Goal: Use online tool/utility: Utilize a website feature to perform a specific function

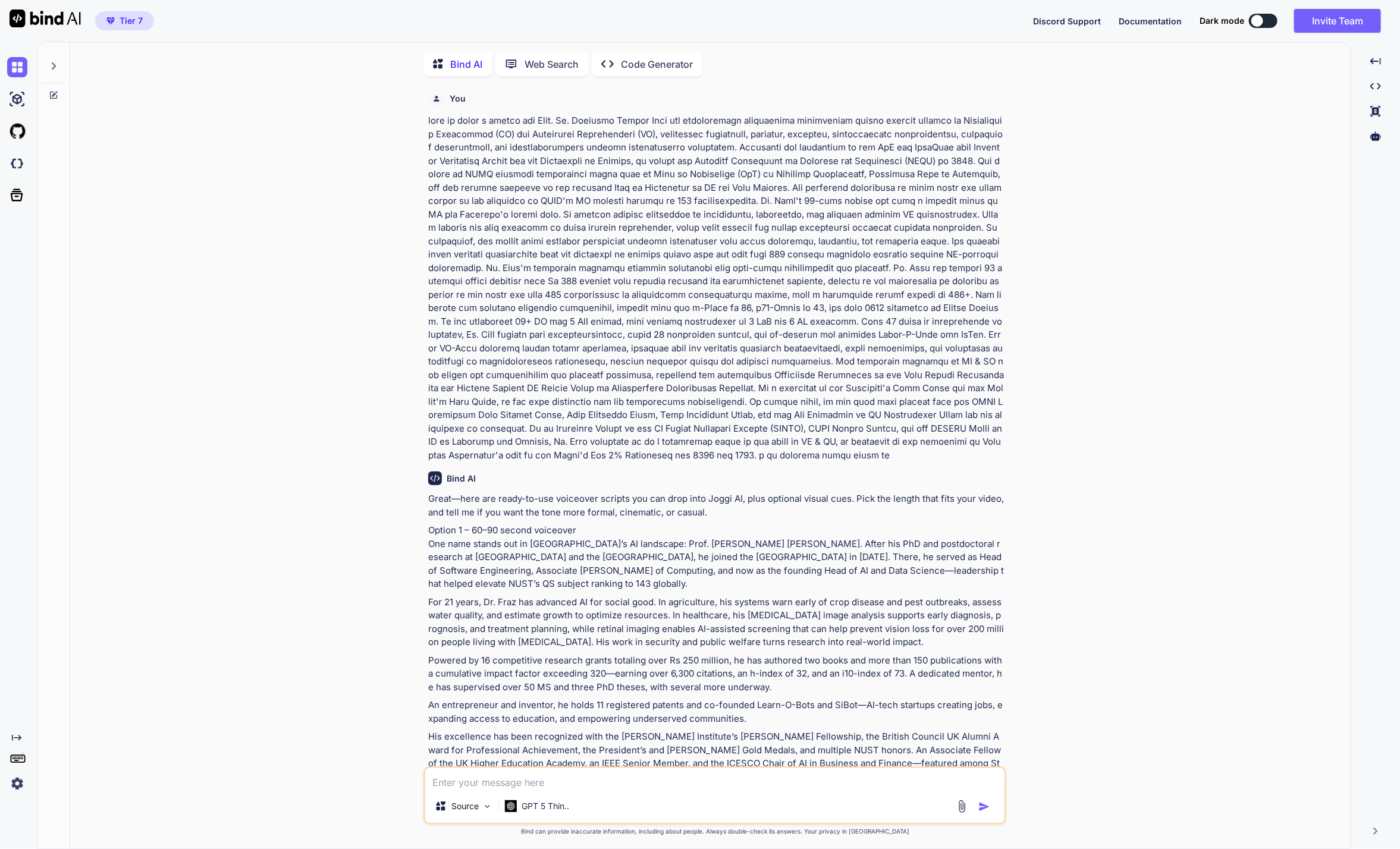
scroll to position [4, 0]
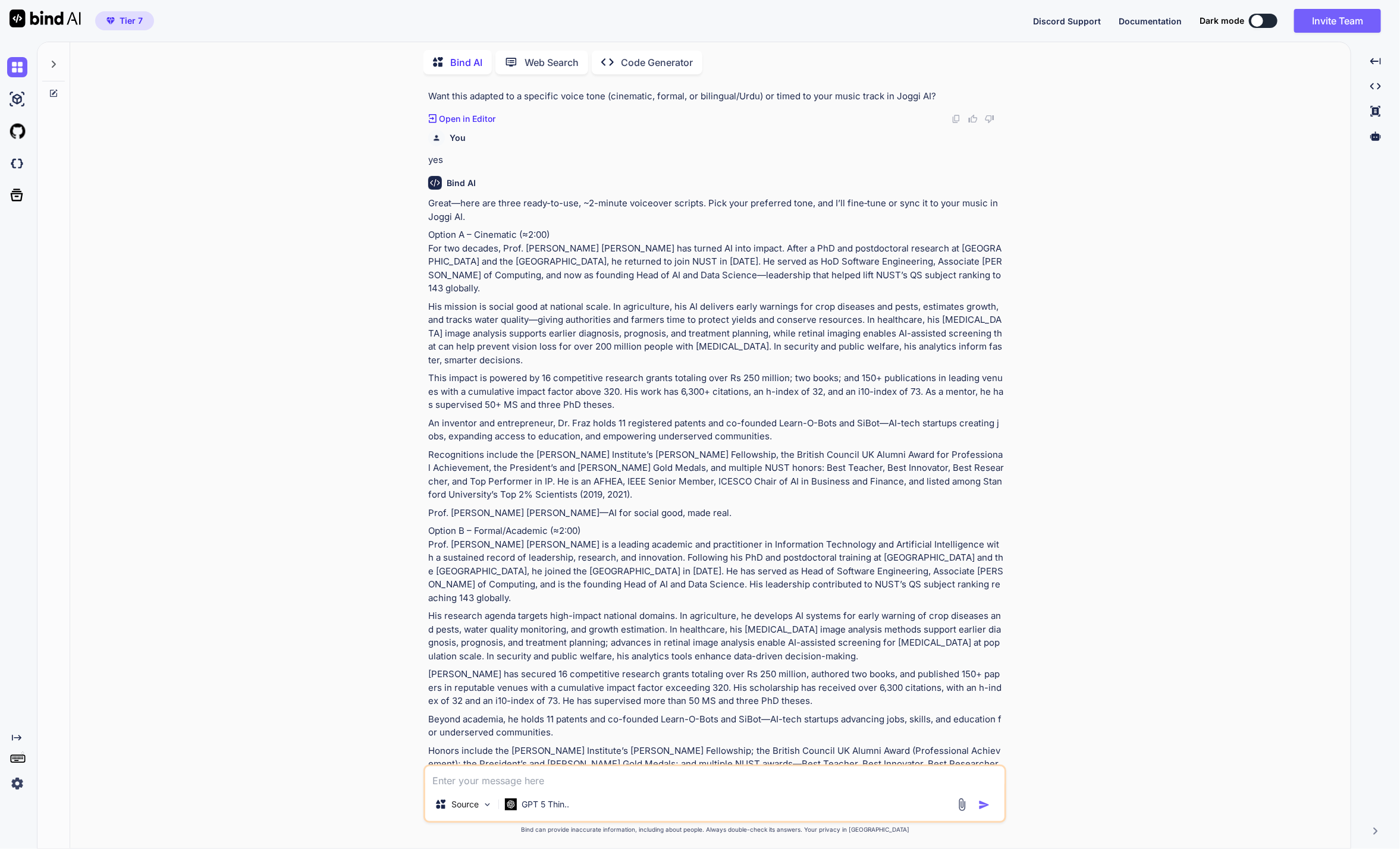
type textarea "x"
click at [655, 58] on p "Code Generator" at bounding box center [657, 62] width 72 height 14
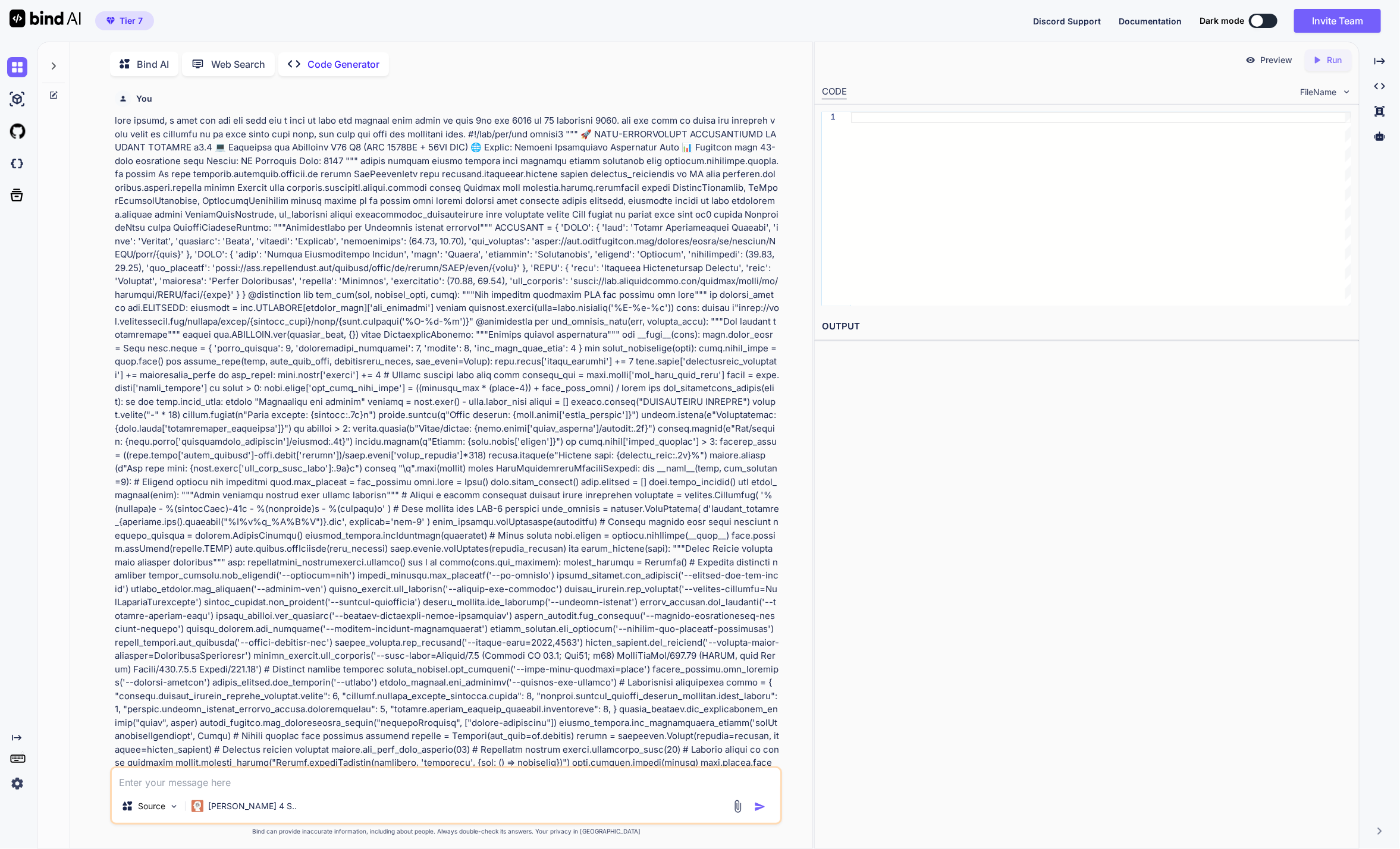
scroll to position [4, 0]
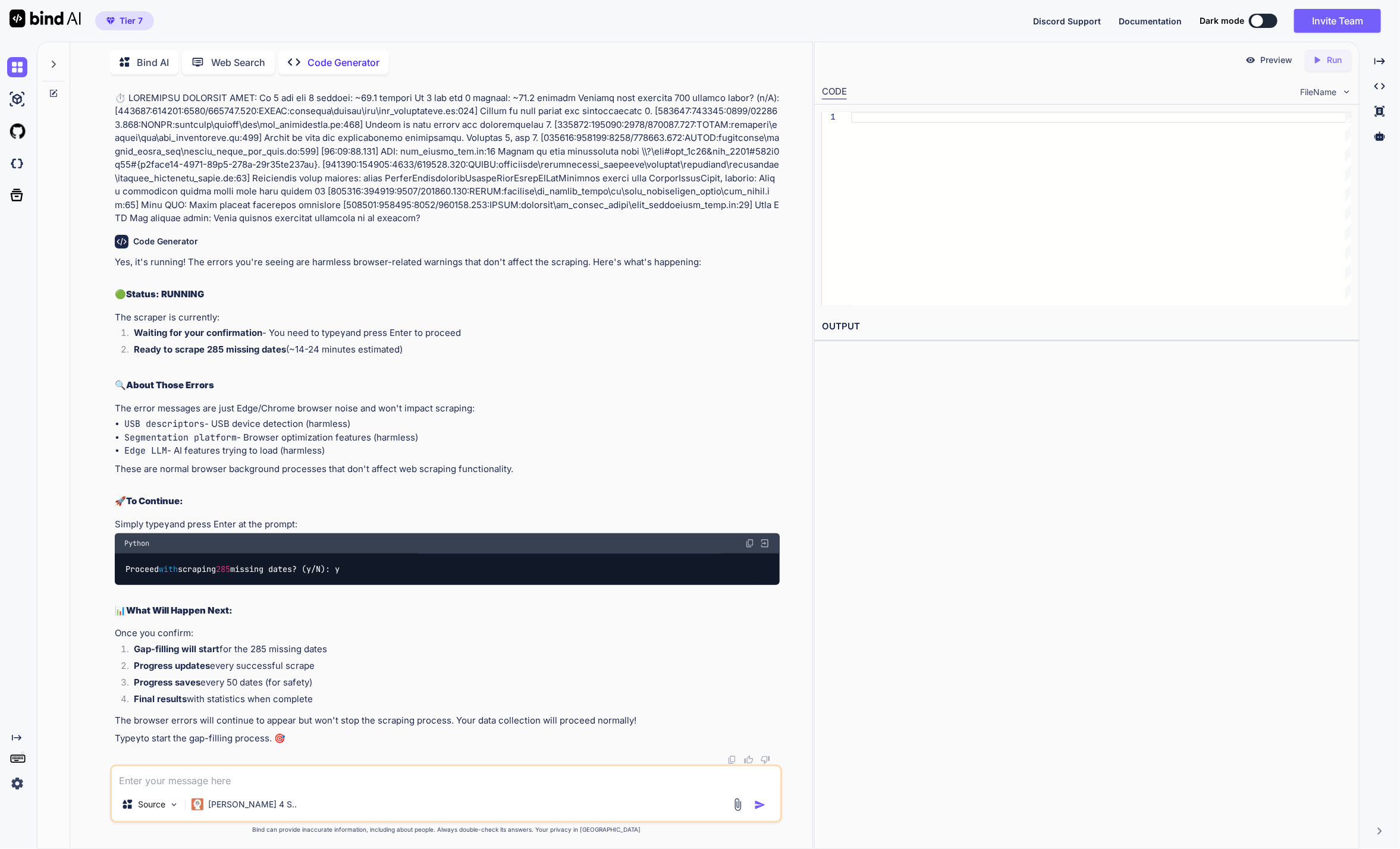
click at [58, 56] on div at bounding box center [53, 61] width 23 height 41
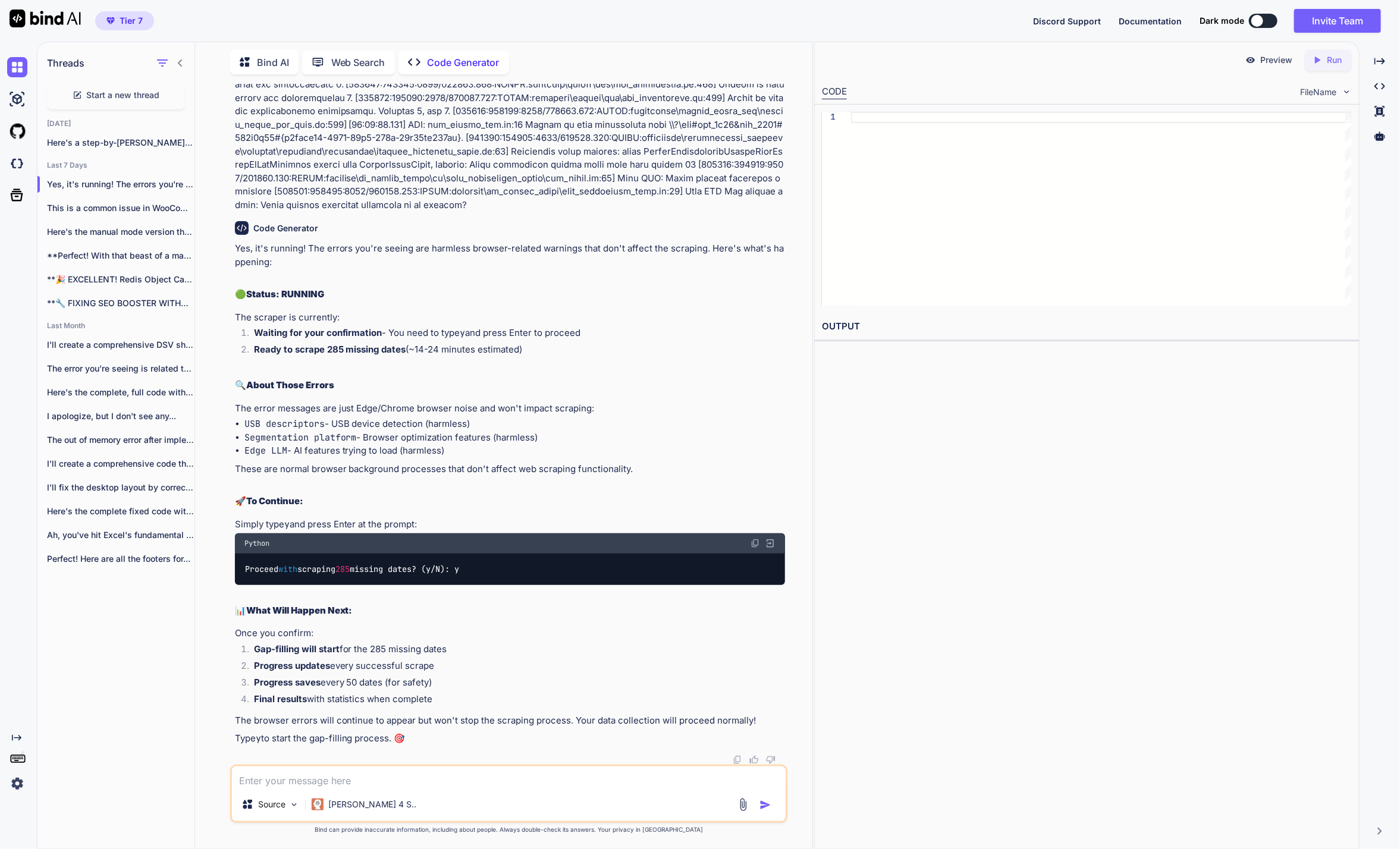
scroll to position [60766, 0]
click at [151, 202] on p "This is a common issue in WooCommerce..." at bounding box center [121, 208] width 148 height 12
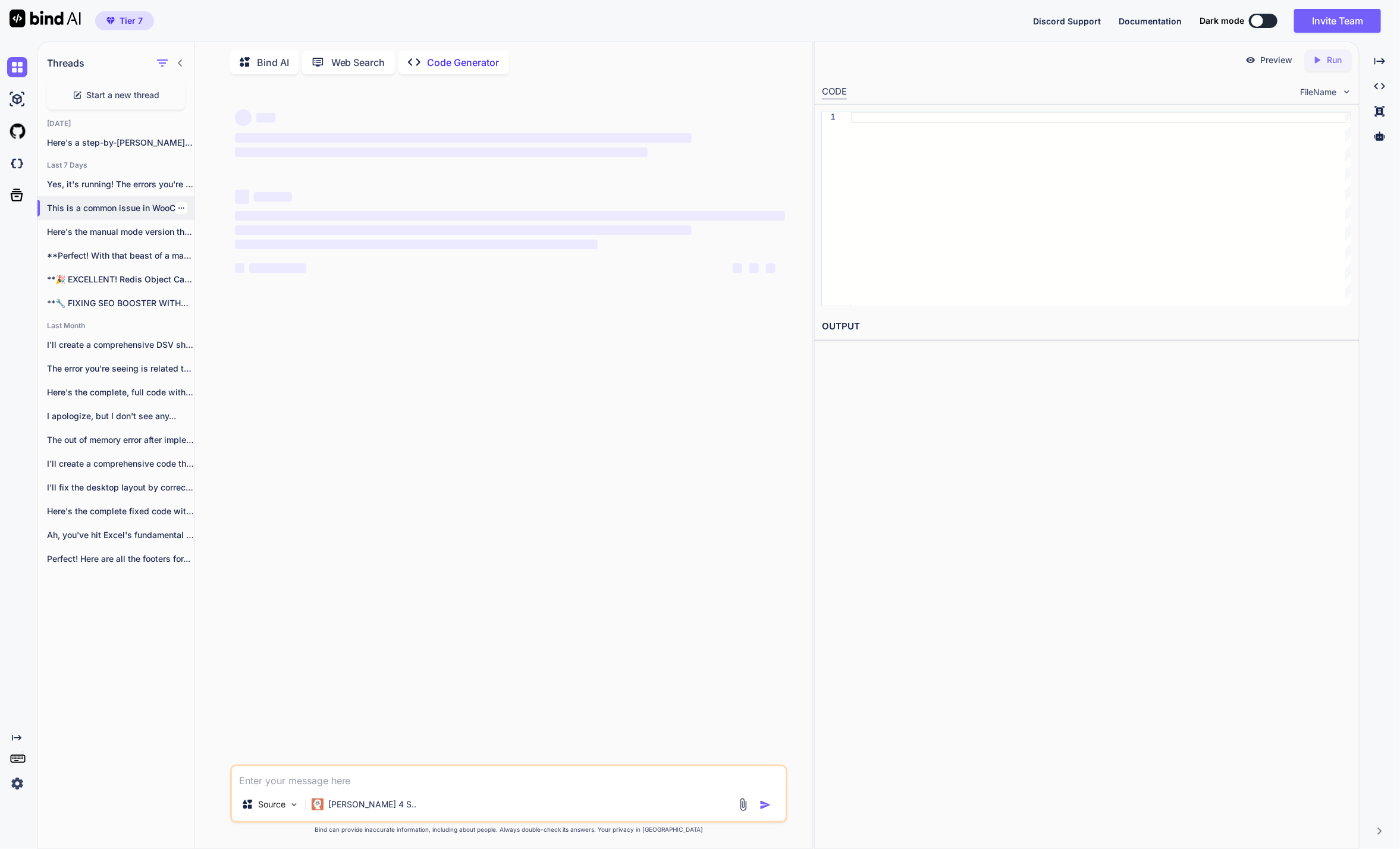
scroll to position [0, 0]
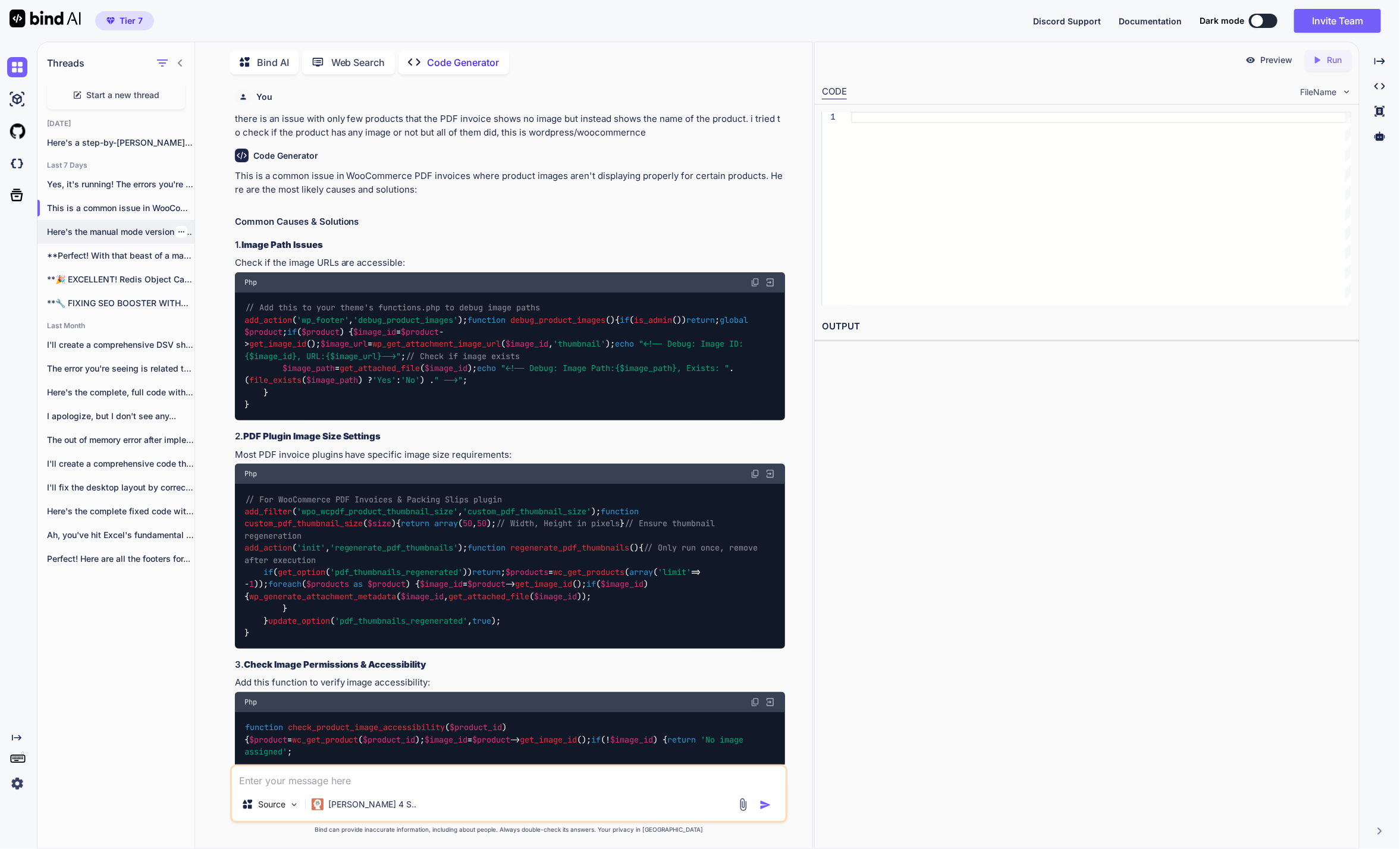
click at [130, 238] on div "Here's the manual mode version that creates..." at bounding box center [116, 232] width 157 height 23
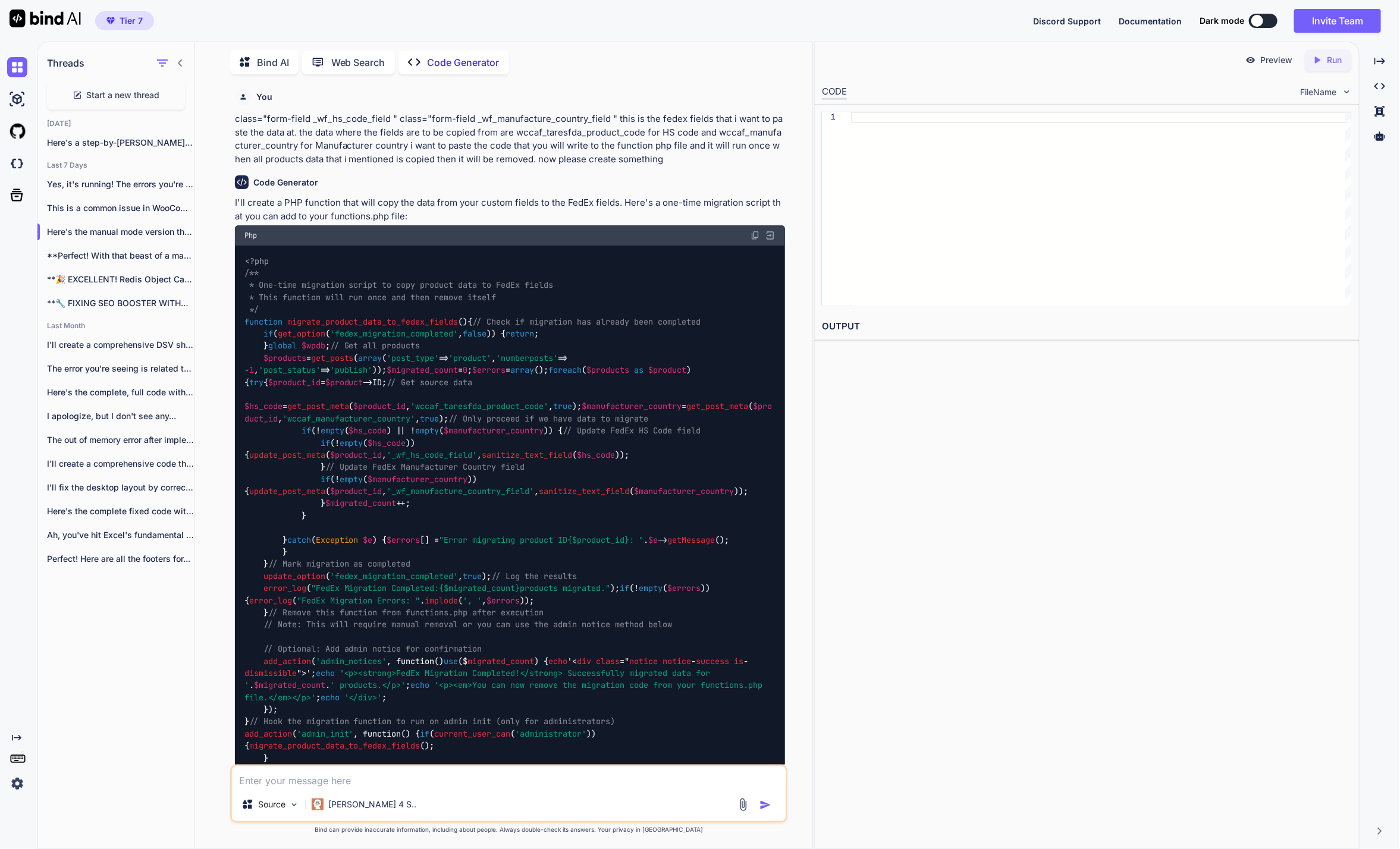
scroll to position [2339, 0]
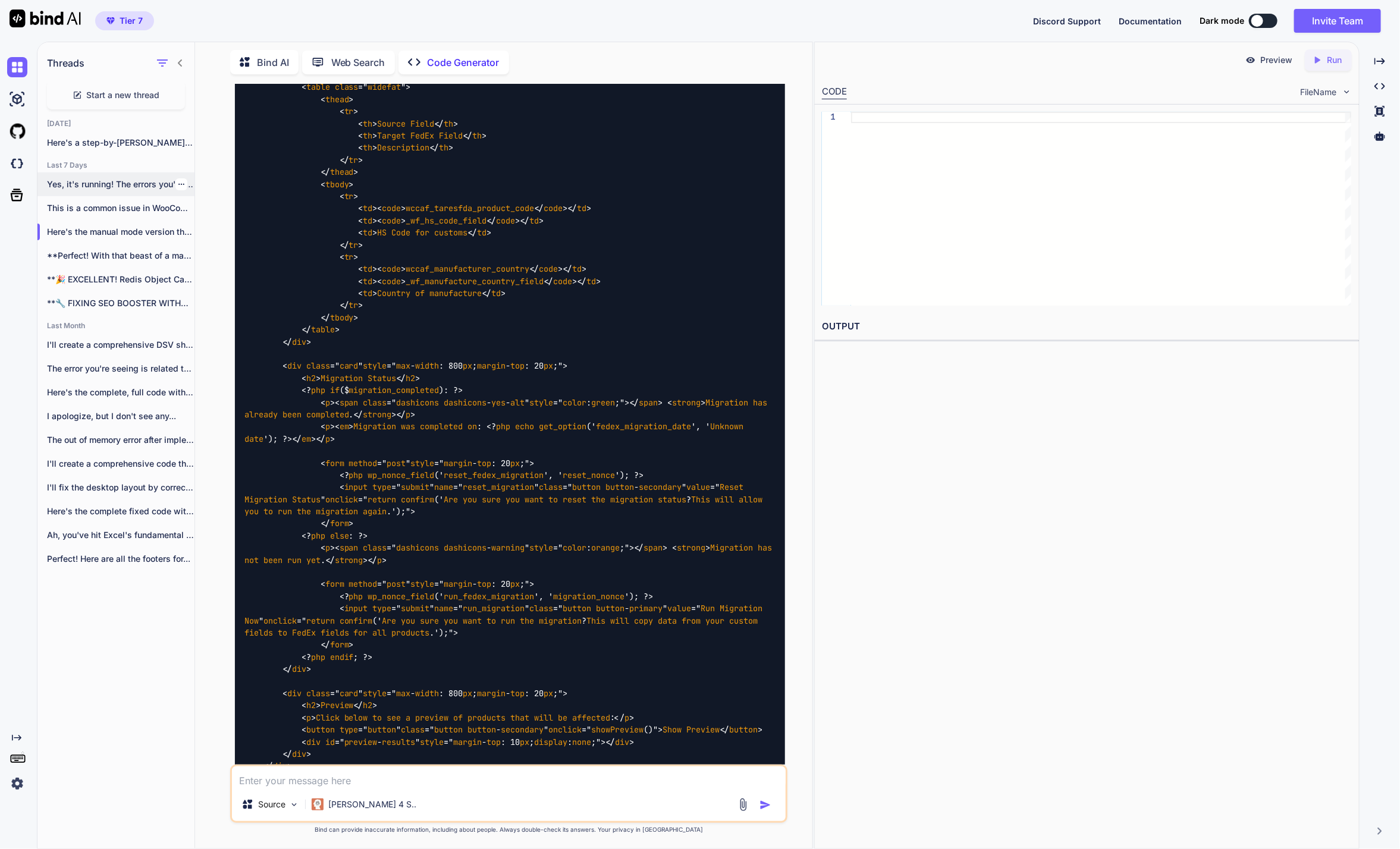
click at [104, 180] on p "Yes, it's running! The errors you're seeing..." at bounding box center [121, 184] width 148 height 12
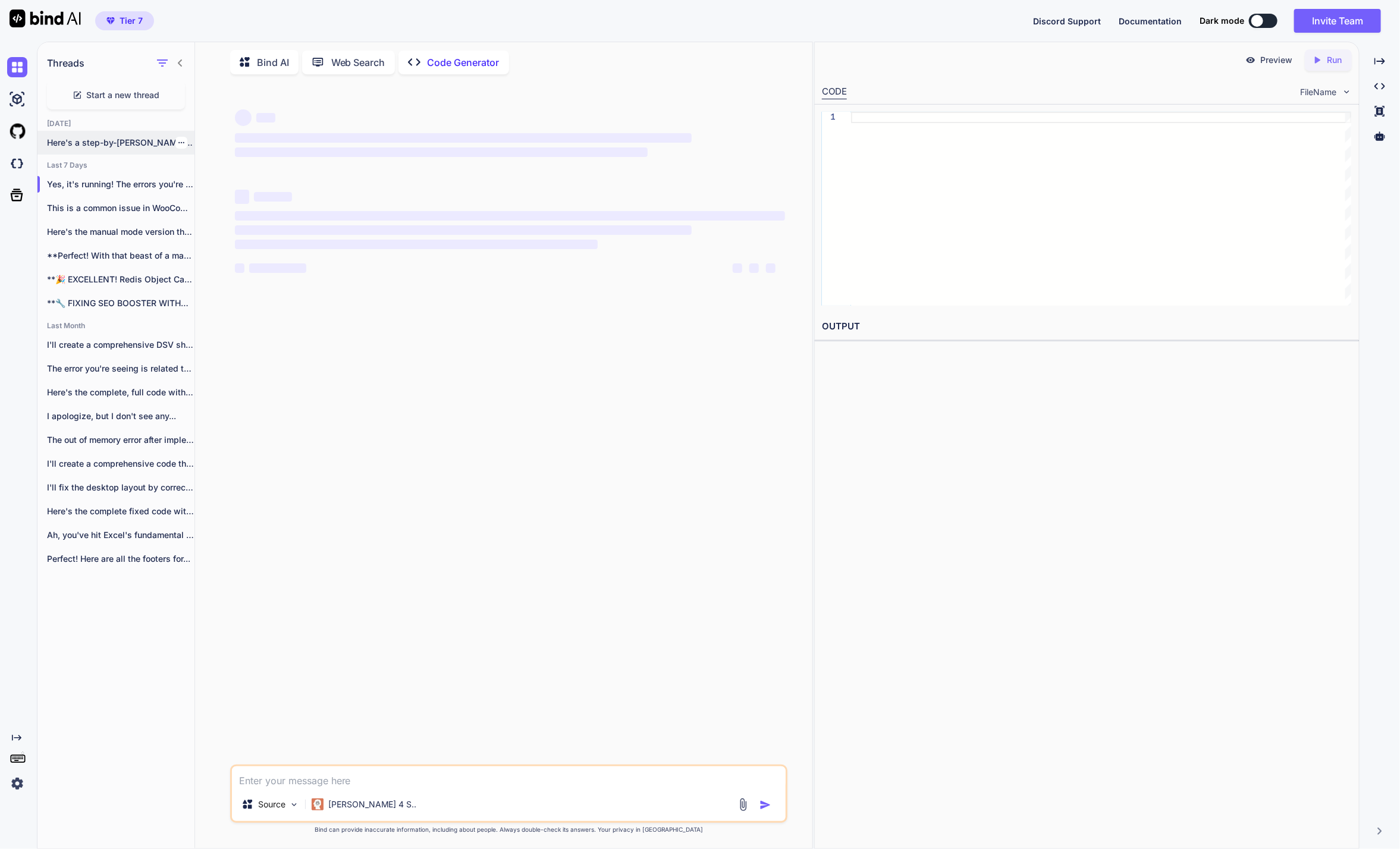
click at [114, 140] on p "Here's a step-by-[PERSON_NAME] to manually enable..." at bounding box center [121, 142] width 148 height 12
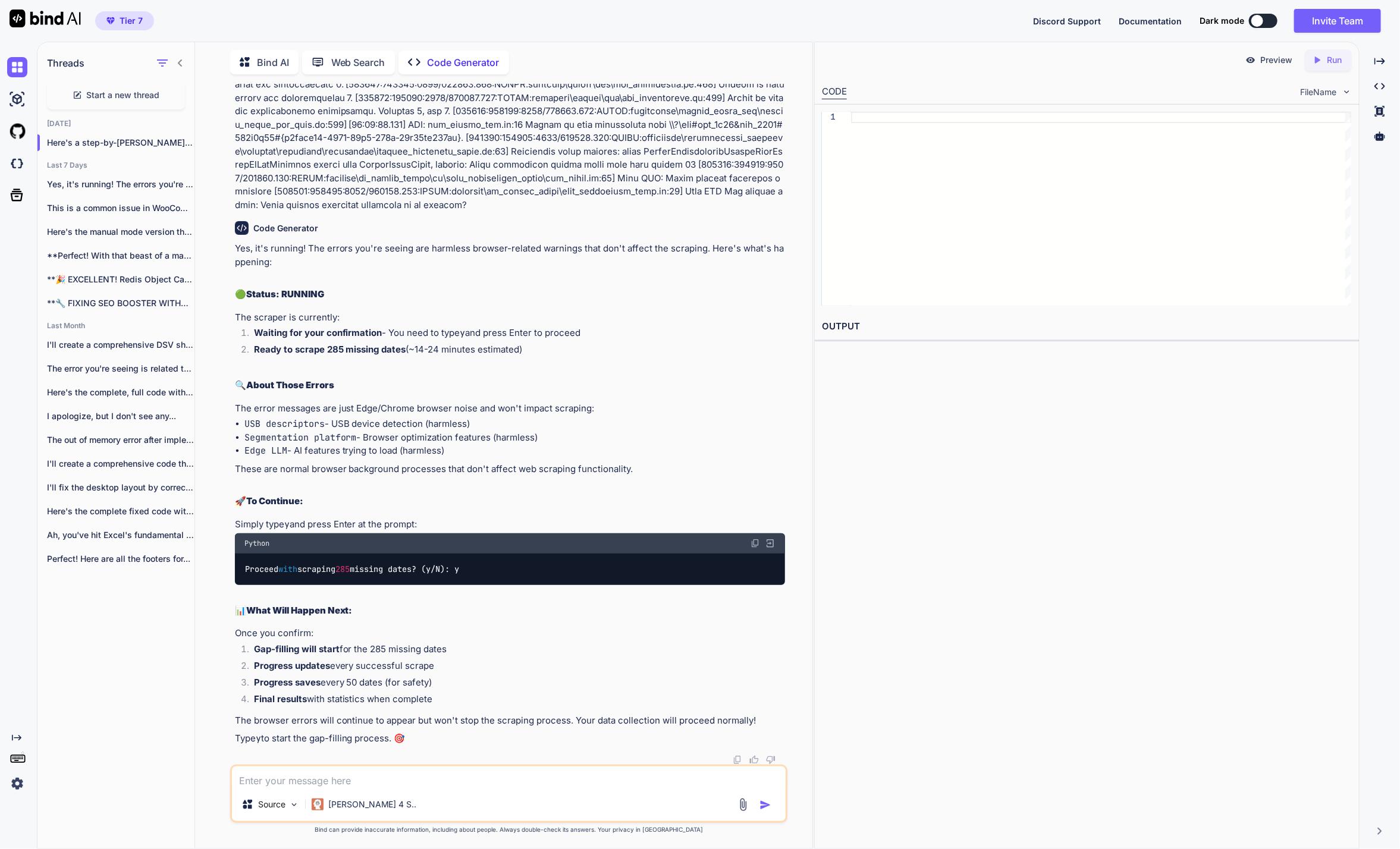
scroll to position [59577, 0]
click at [128, 286] on div "**🎉 EXCELLENT! Redis Object Cache is Working!**..." at bounding box center [116, 279] width 157 height 23
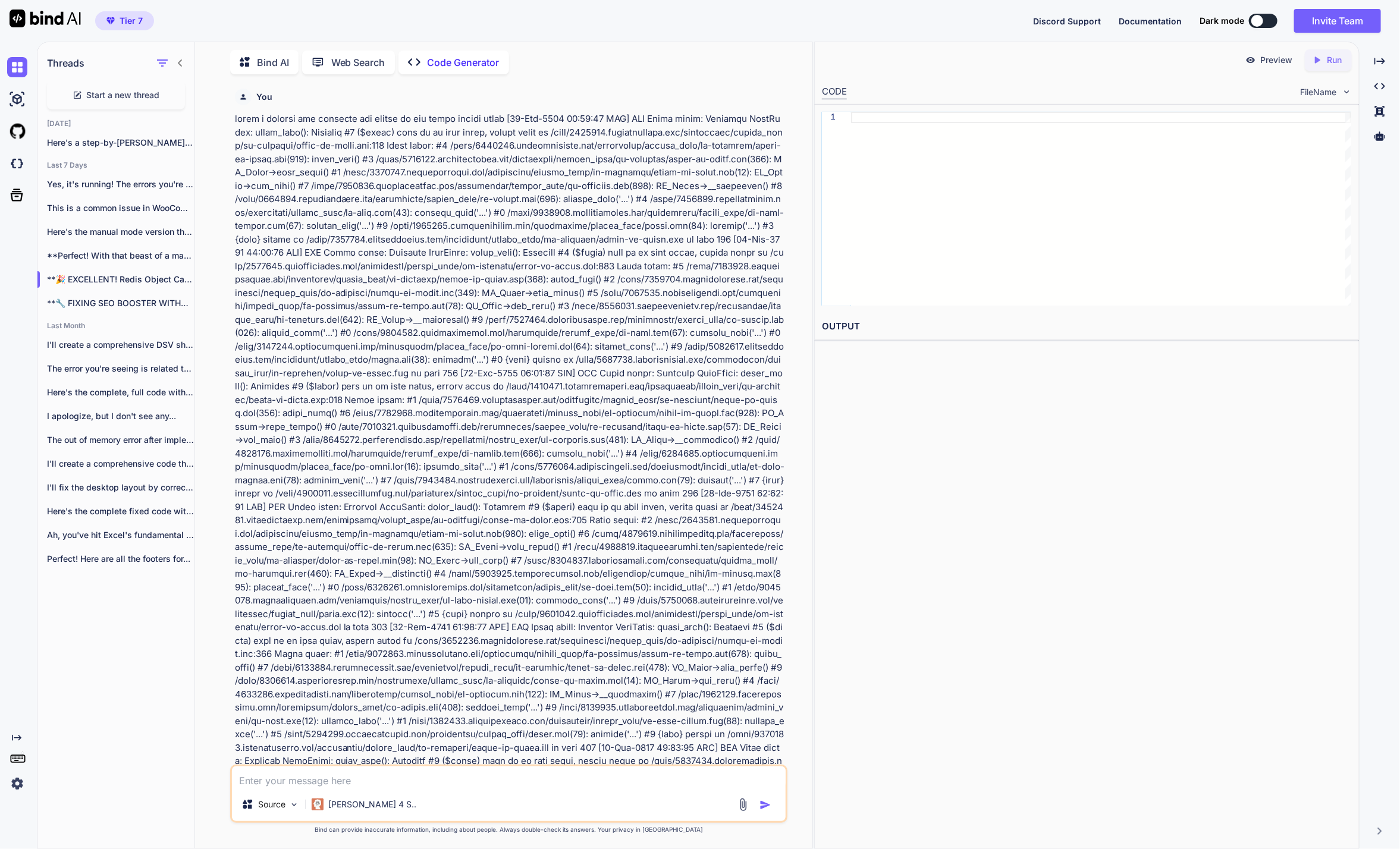
scroll to position [9495, 0]
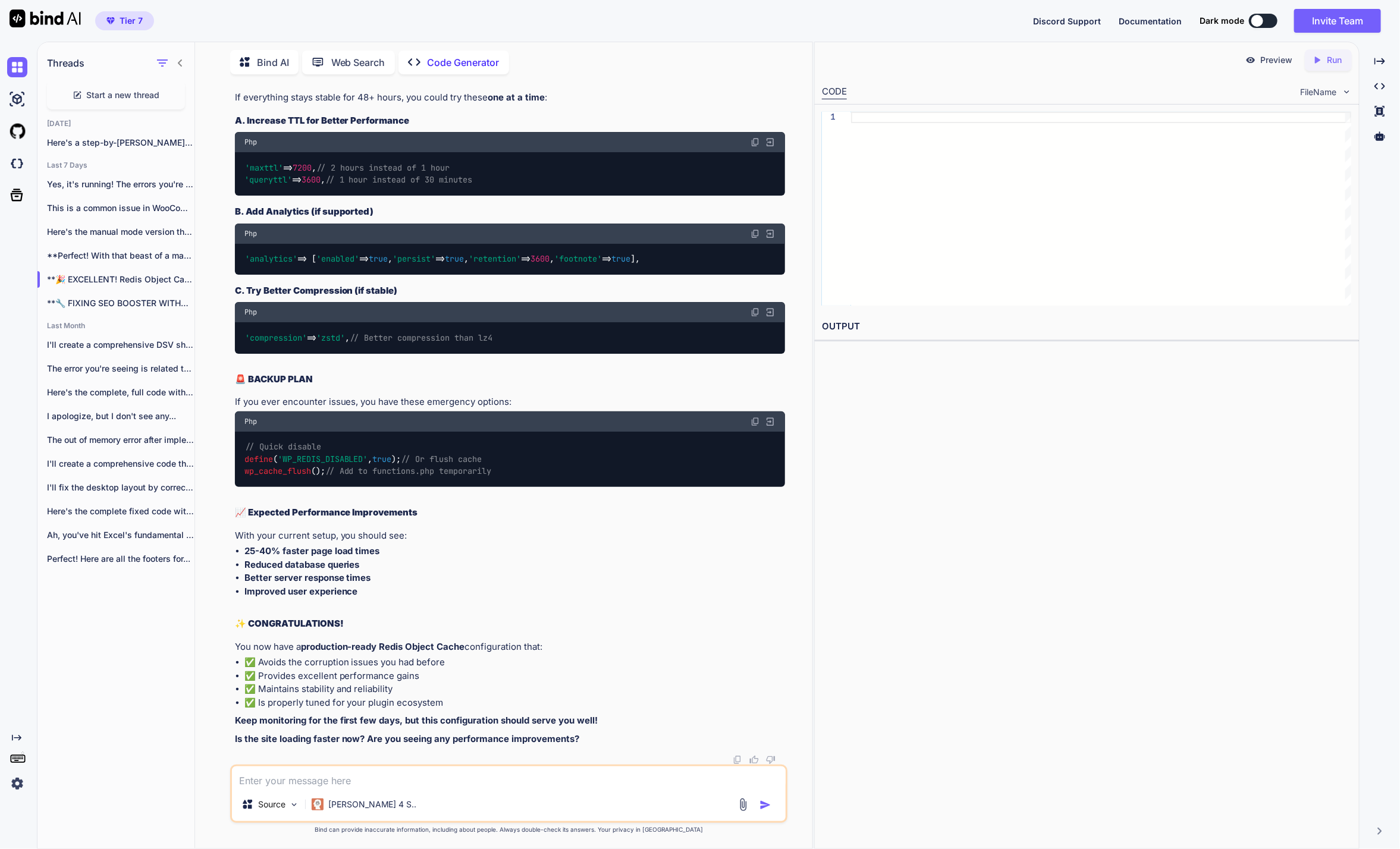
click at [336, 779] on textarea at bounding box center [508, 777] width 553 height 22
paste textarea "1:22 UTC] objectcache.notice: The cache key `960eab7722610c85cc792fc673c55d52` …"
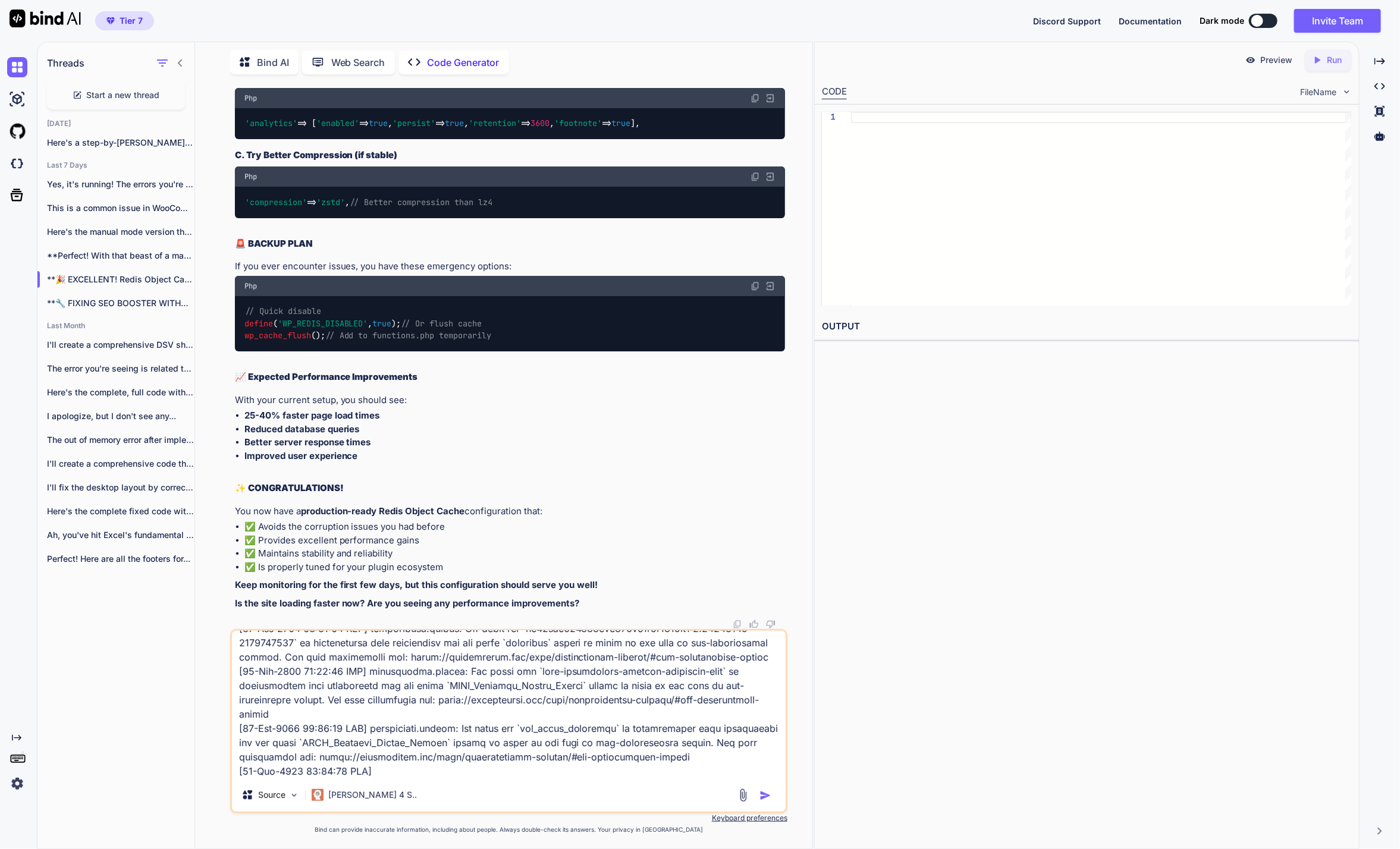
type textarea "1:22 UTC] objectcache.notice: The cache key `960eab7722610c85cc792fc673c55d52` …"
click at [763, 793] on img "button" at bounding box center [765, 795] width 12 height 12
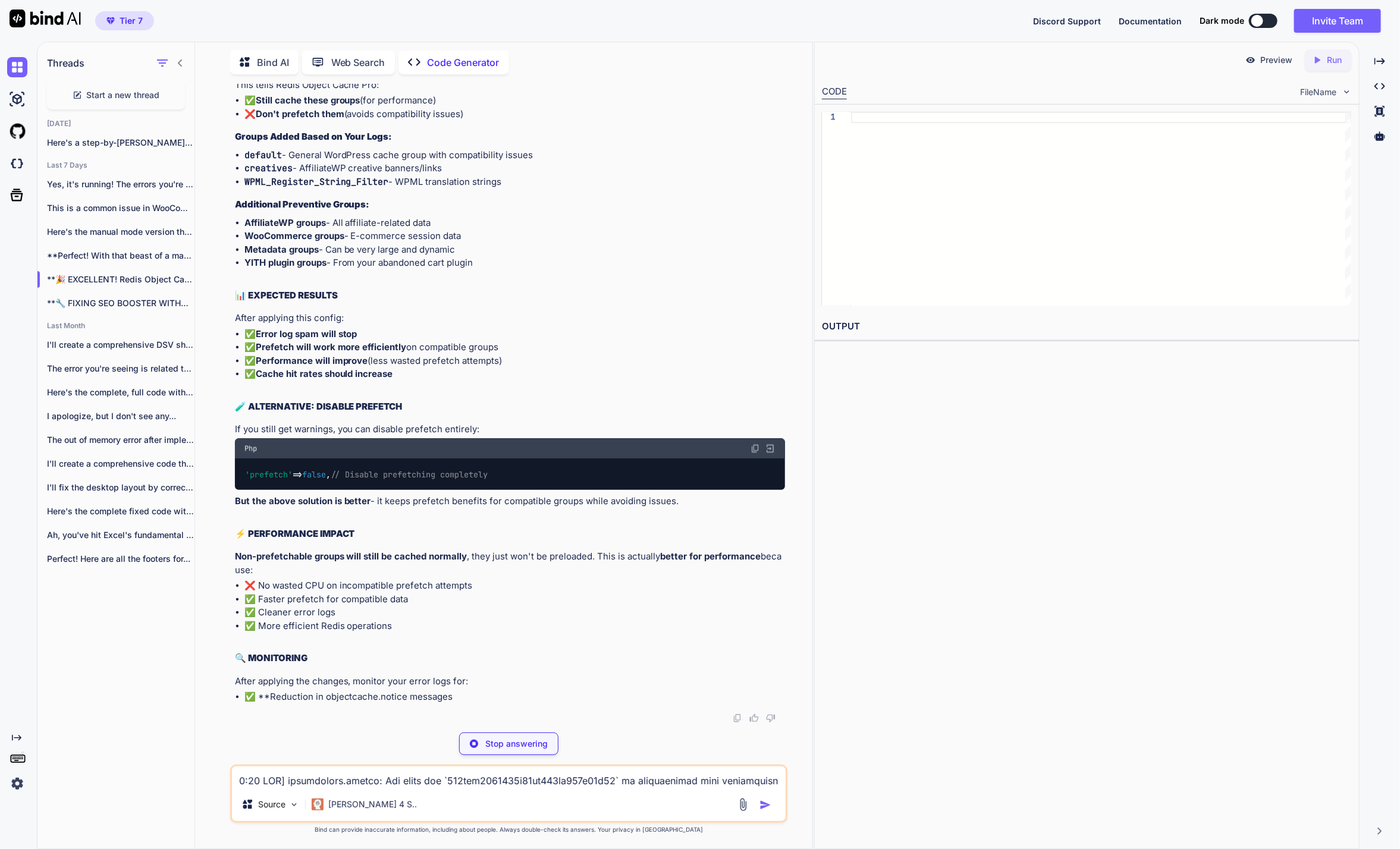
scroll to position [12473, 0]
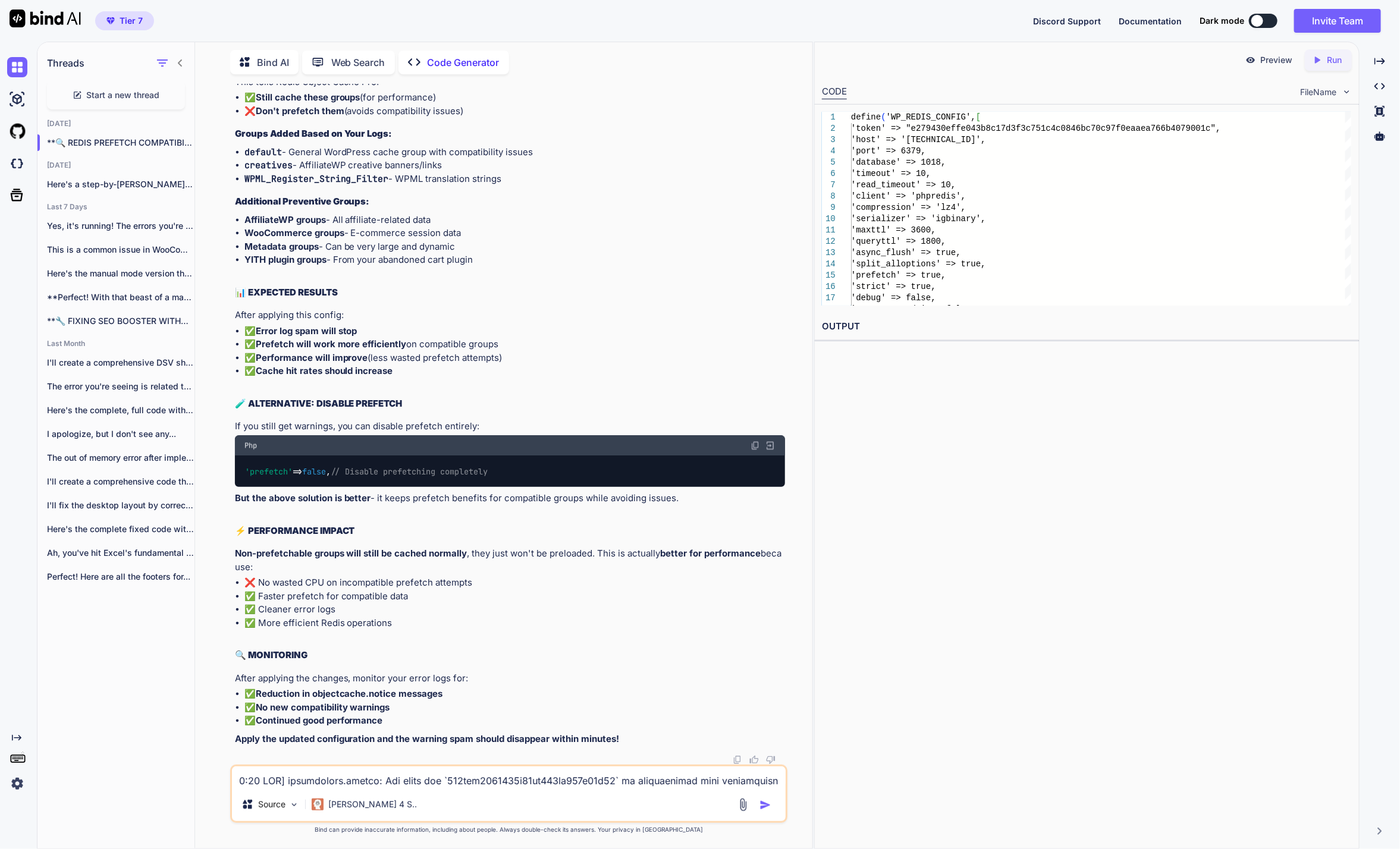
drag, startPoint x: 257, startPoint y: 484, endPoint x: 414, endPoint y: 625, distance: 211.0
copy code "'lor_ipsumdolorsi_ametco' => [ 'adipisc' , // ✅ Elit sedd eius 'temporinc' , //…"
